Goal: Communication & Community: Answer question/provide support

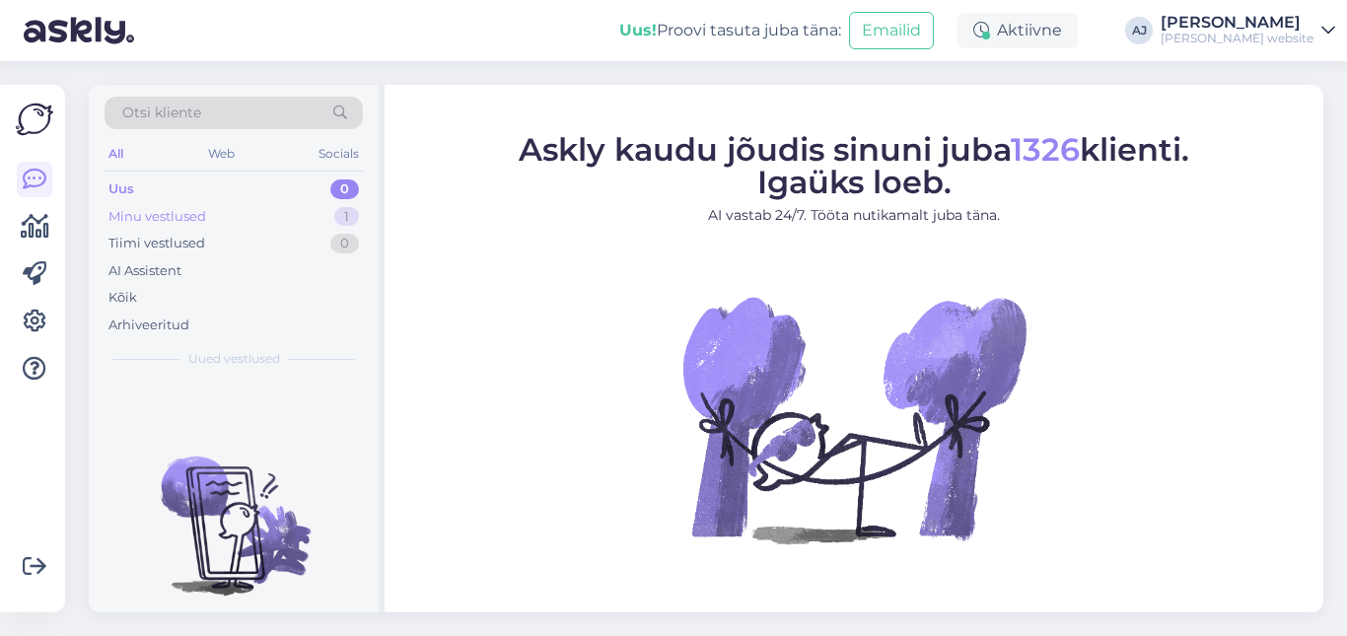
click at [141, 215] on div "Minu vestlused" at bounding box center [157, 217] width 98 height 20
click at [130, 181] on div "Uus" at bounding box center [120, 189] width 25 height 20
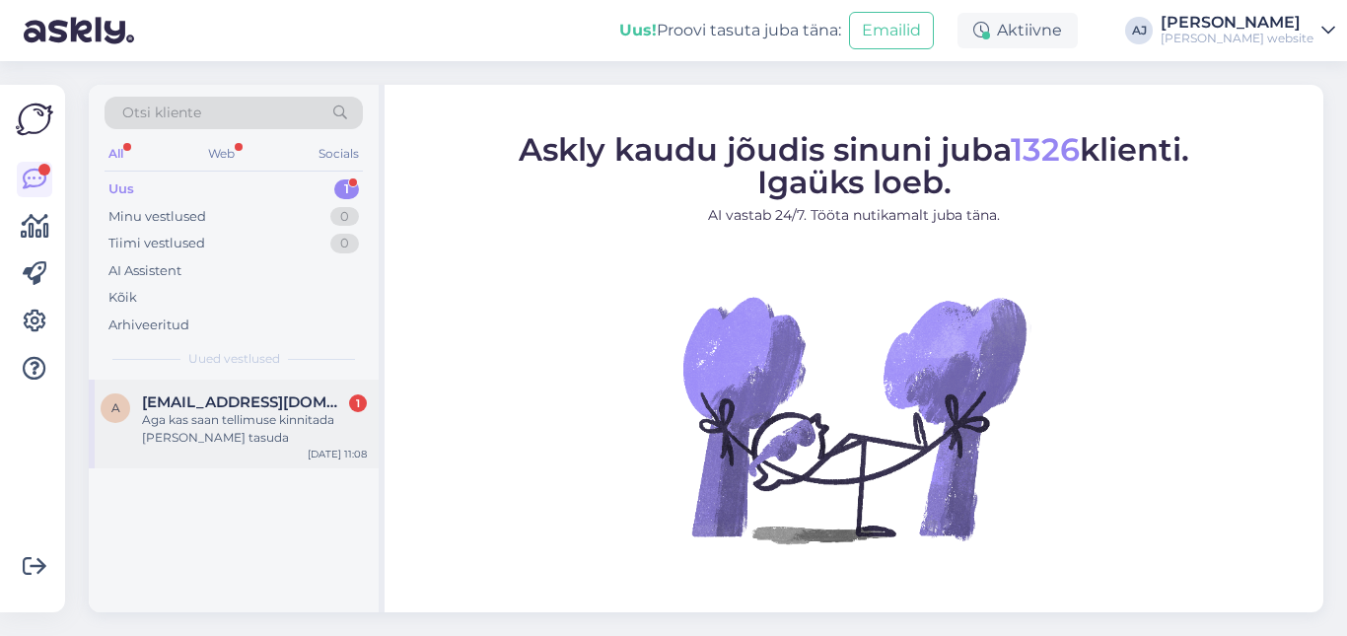
click at [178, 410] on span "[EMAIL_ADDRESS][DOMAIN_NAME]" at bounding box center [244, 402] width 205 height 18
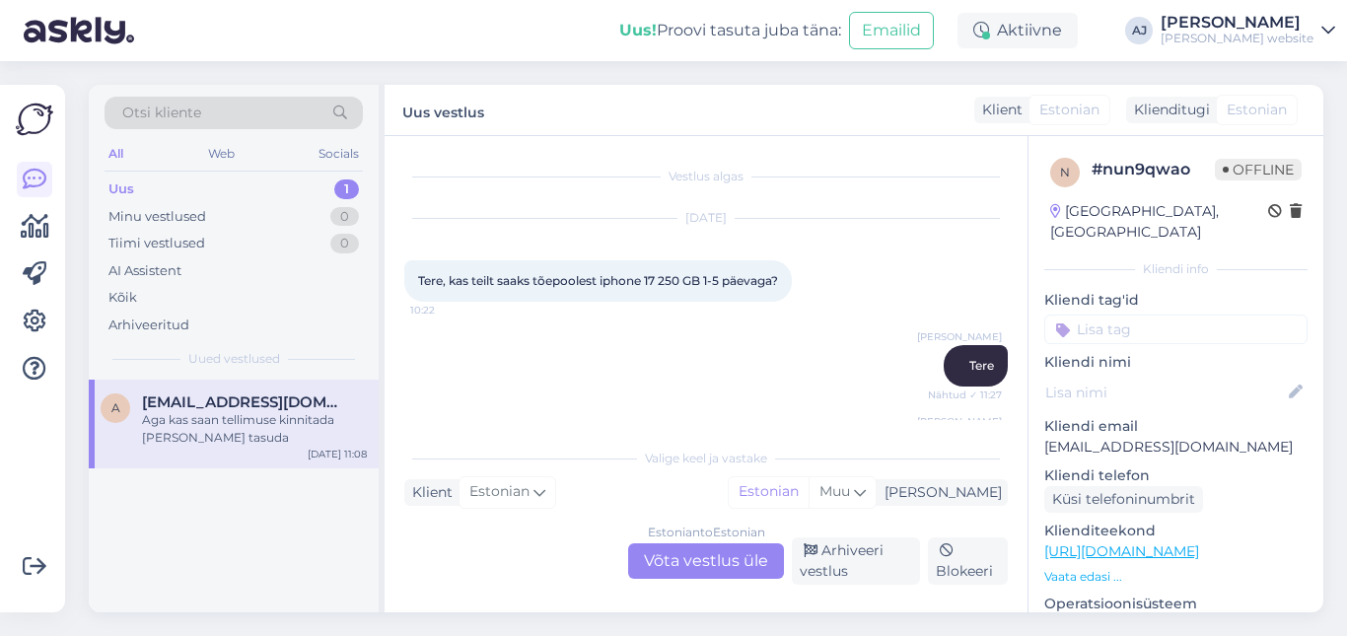
scroll to position [199, 0]
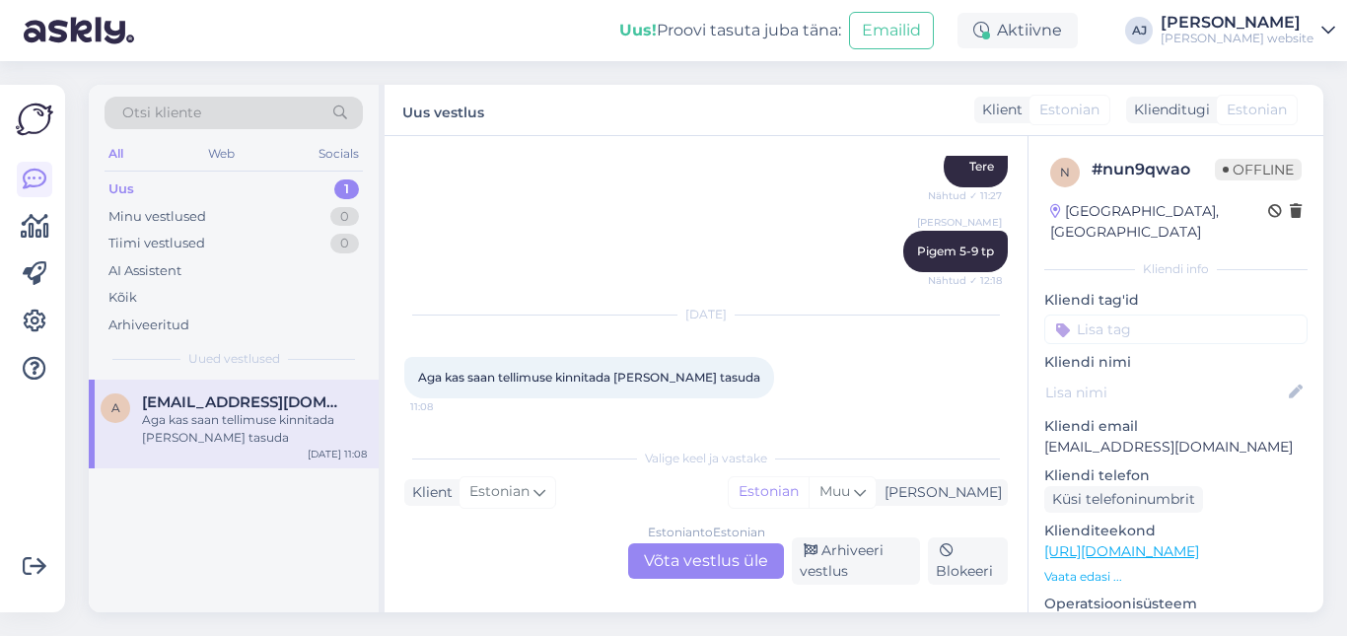
click at [668, 558] on div "Estonian to Estonian Võta vestlus üle" at bounding box center [706, 560] width 156 height 35
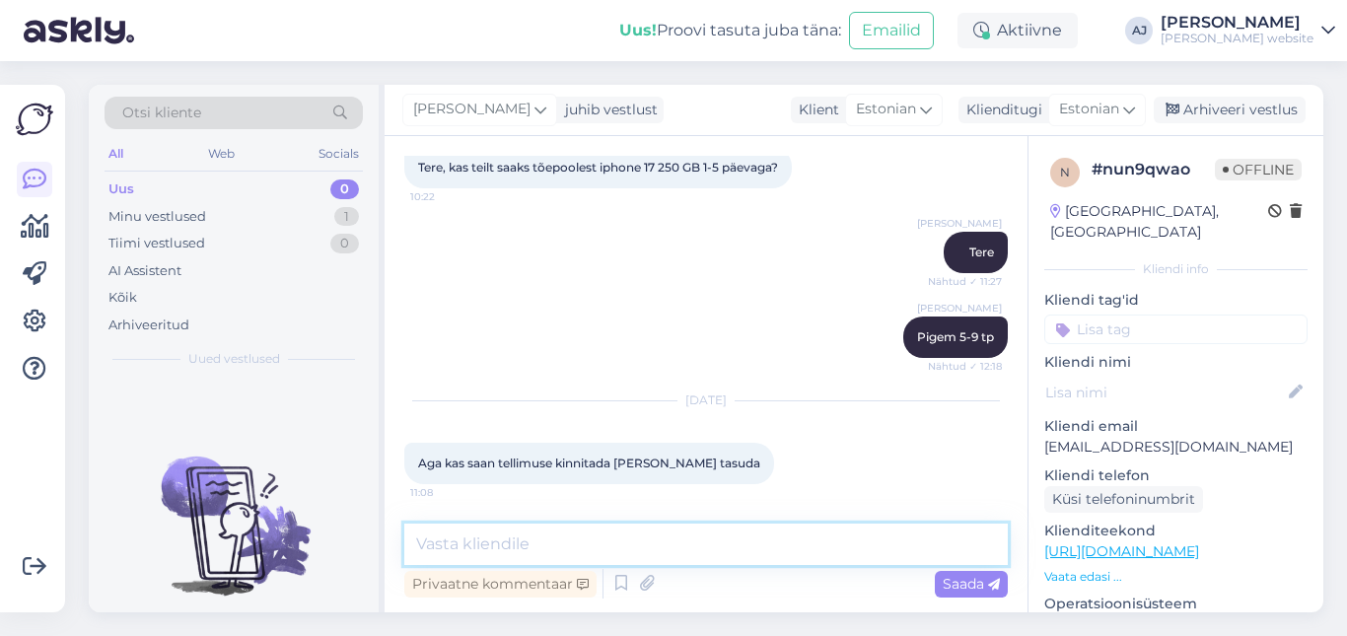
click at [435, 541] on textarea at bounding box center [705, 543] width 603 height 41
type textarea "Tere"
click at [963, 584] on span "Saada" at bounding box center [970, 584] width 57 height 18
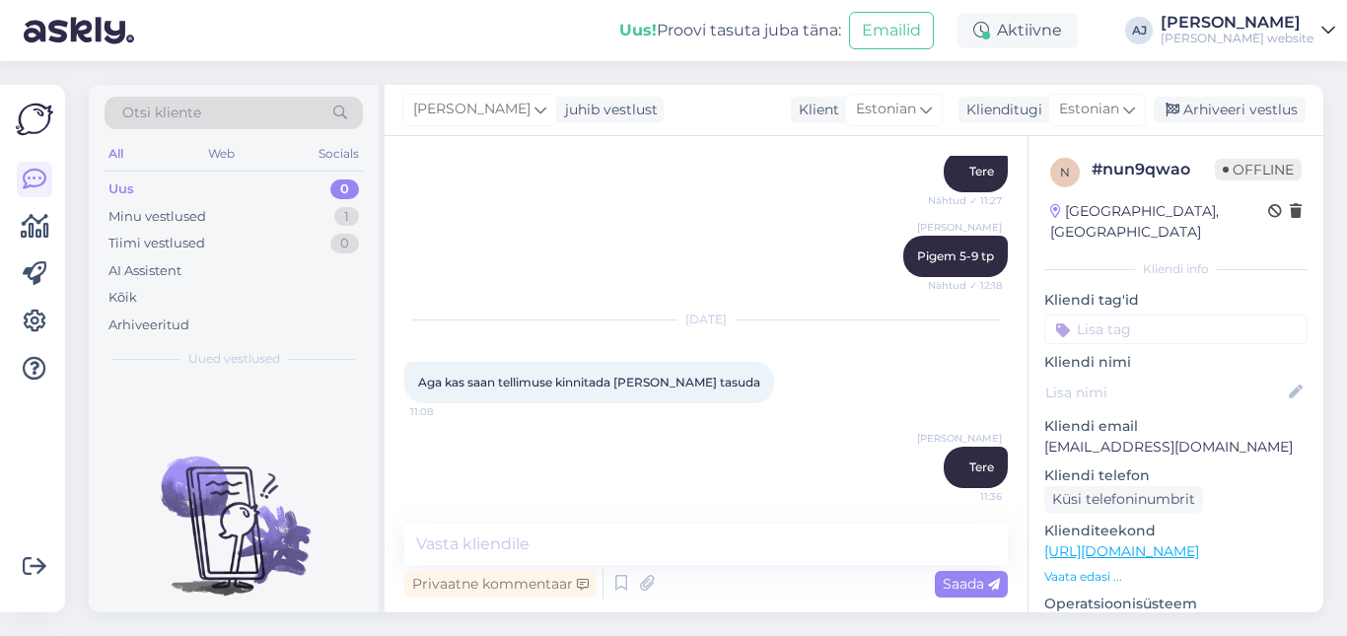
scroll to position [198, 0]
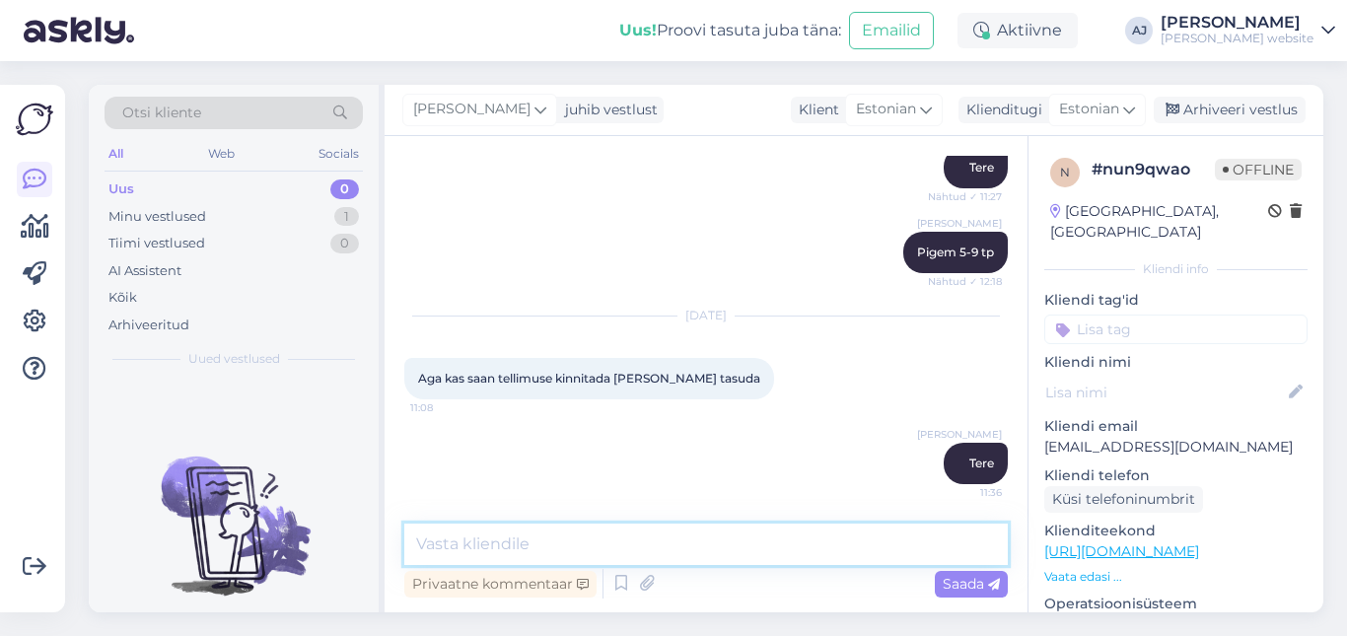
click at [481, 554] on textarea at bounding box center [705, 543] width 603 height 41
type textarea "Ei saa hetkel, ainult siis [PERSON_NAME] hakkab olema vabas müügis"
click at [959, 582] on span "Saada" at bounding box center [970, 584] width 57 height 18
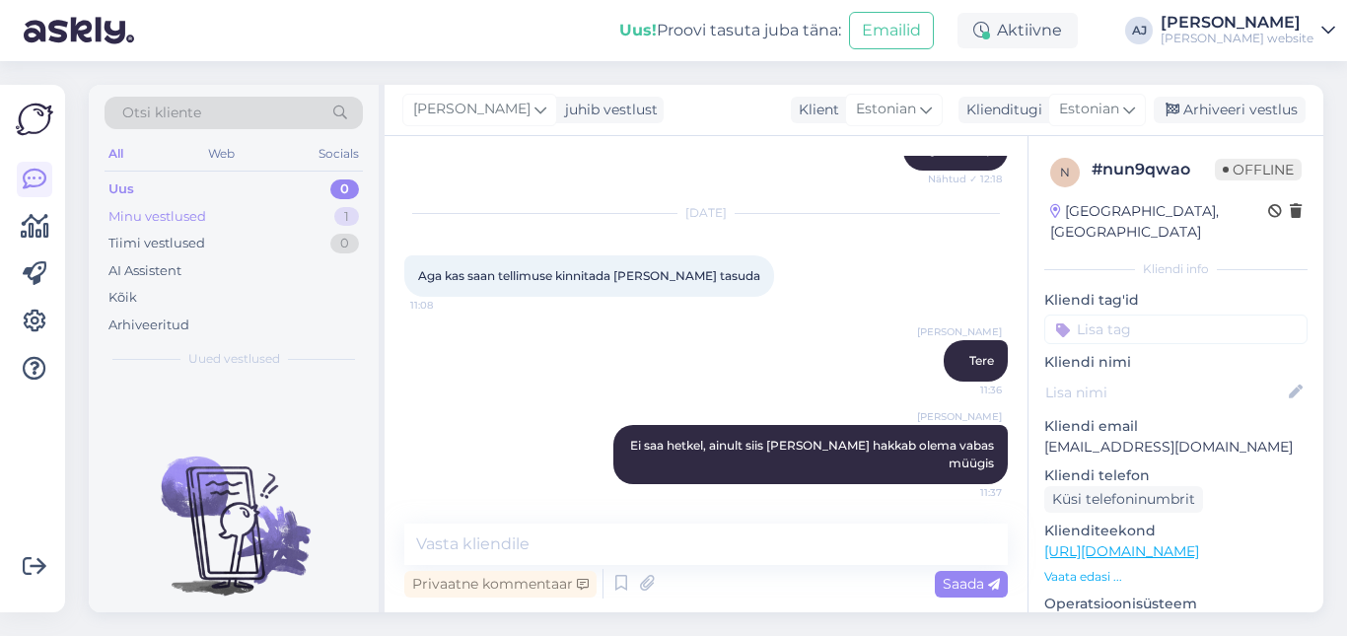
click at [186, 206] on div "Minu vestlused 1" at bounding box center [233, 217] width 258 height 28
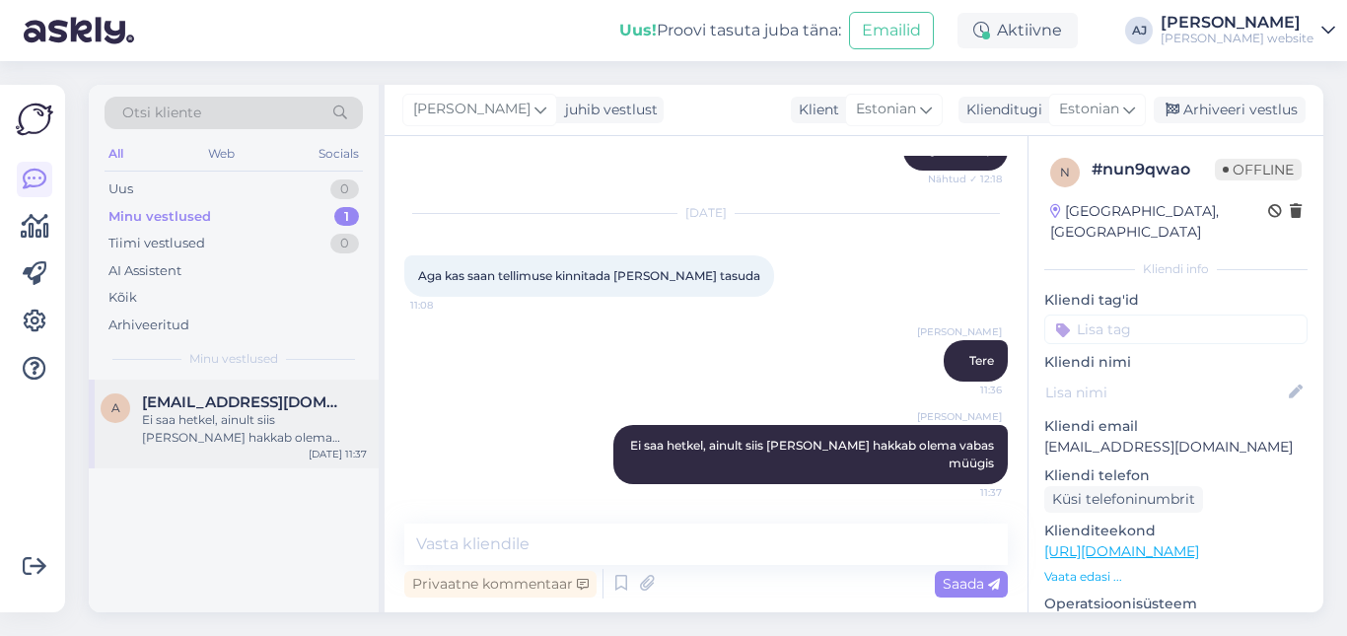
click at [196, 396] on span "[EMAIL_ADDRESS][DOMAIN_NAME]" at bounding box center [244, 402] width 205 height 18
click at [1230, 100] on div "Arhiveeri vestlus" at bounding box center [1229, 110] width 152 height 27
